Goal: Information Seeking & Learning: Check status

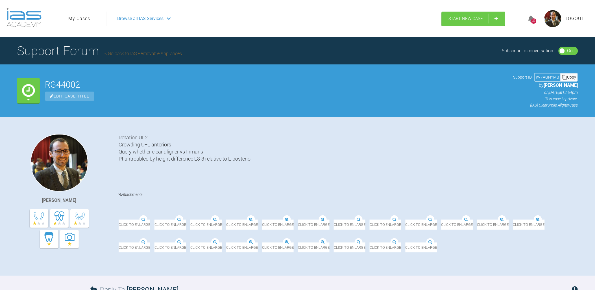
scroll to position [563, 0]
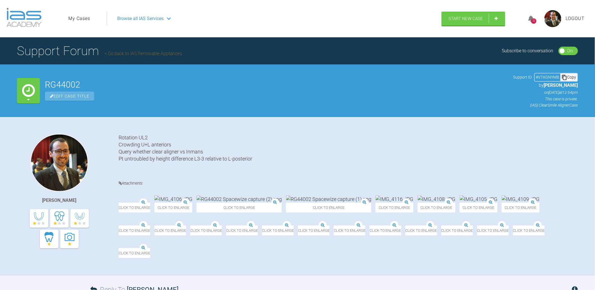
click at [534, 22] on div "32" at bounding box center [534, 20] width 5 height 5
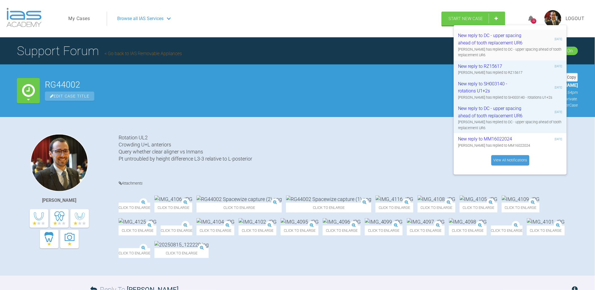
click at [498, 35] on div "New reply to DC - upper spacing ahead of tooth replacement UR6" at bounding box center [493, 39] width 68 height 14
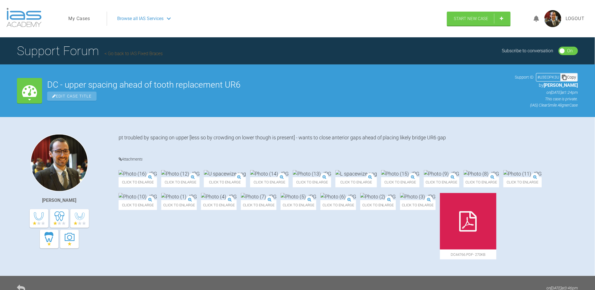
click at [152, 18] on span "Browse all IAS Services" at bounding box center [140, 18] width 46 height 7
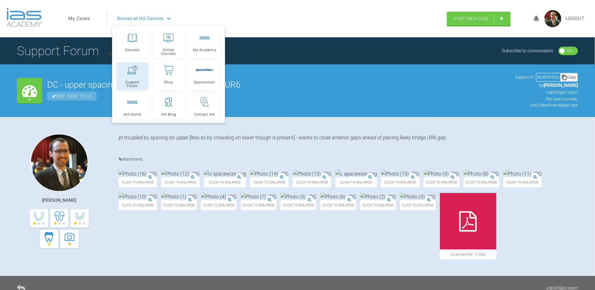
click at [134, 78] on link "Support Forum" at bounding box center [133, 76] width 32 height 28
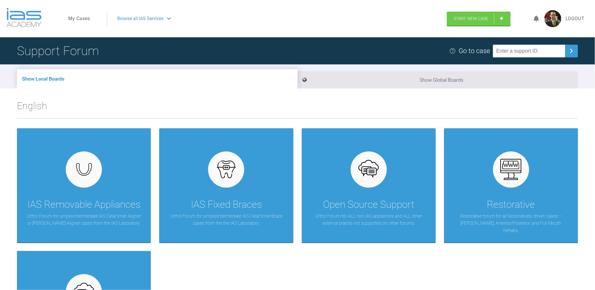
click at [85, 19] on link "My Cases" at bounding box center [79, 18] width 22 height 7
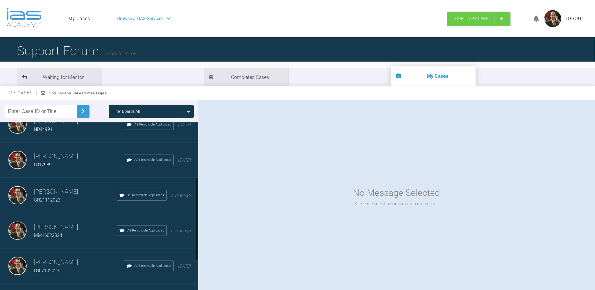
scroll to position [157, 0]
click at [71, 77] on li "Waiting for Mentor" at bounding box center [59, 76] width 85 height 17
